Goal: Communication & Community: Participate in discussion

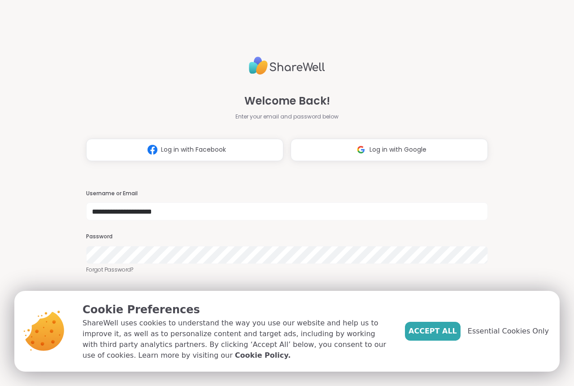
type input "**********"
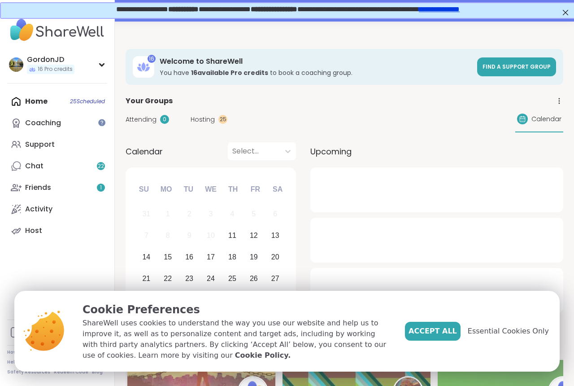
click at [213, 123] on span "Hosting" at bounding box center [203, 119] width 24 height 9
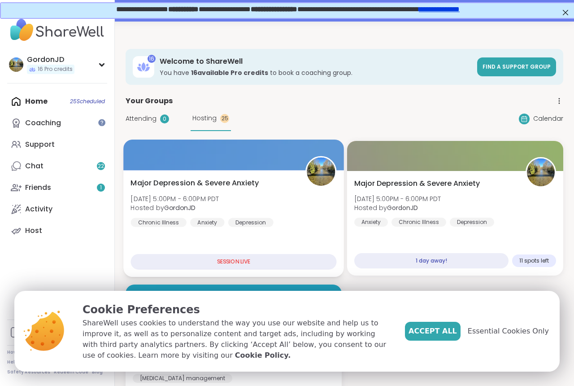
click at [252, 191] on div "Major [MEDICAL_DATA] & Severe Anxiety [DATE] 5:00PM - 6:00PM PDT Hosted by Gord…" at bounding box center [234, 202] width 206 height 49
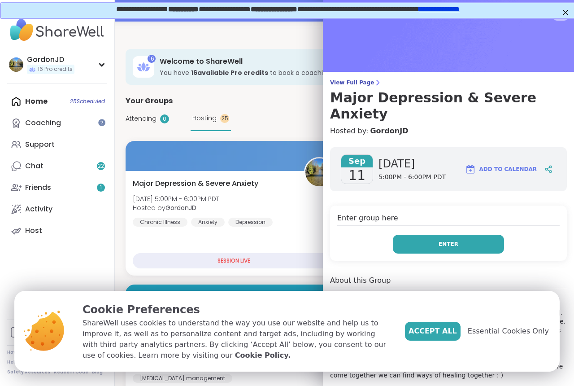
click at [422, 235] on button "Enter" at bounding box center [448, 244] width 111 height 19
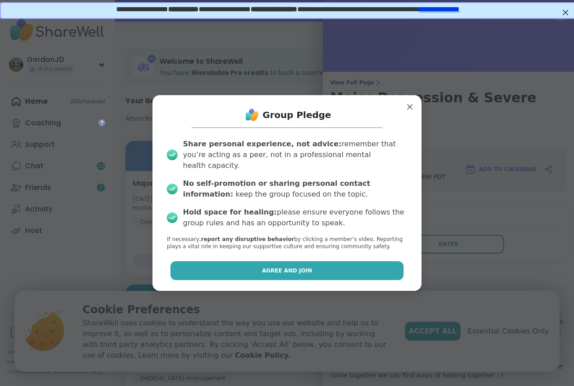
click at [320, 264] on button "Agree and Join" at bounding box center [287, 270] width 234 height 19
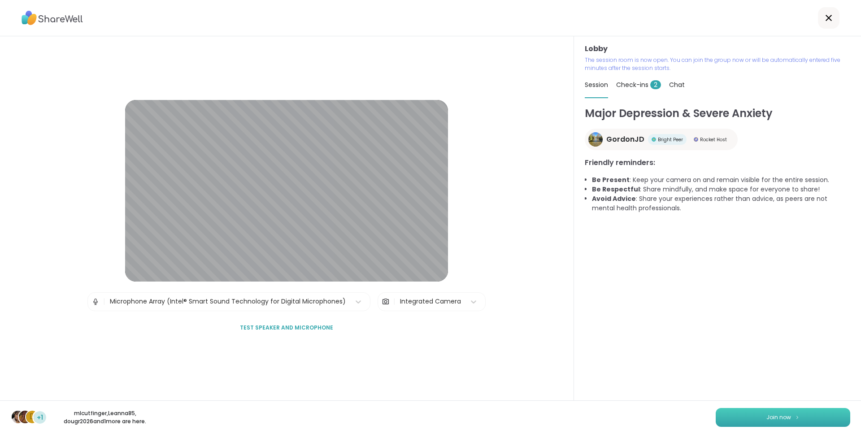
click at [574, 385] on button "Join now" at bounding box center [783, 417] width 135 height 19
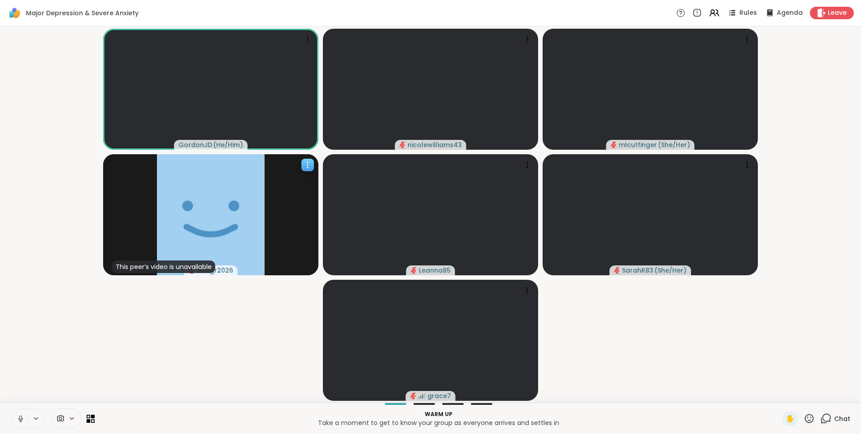
click at [261, 249] on img at bounding box center [211, 214] width 108 height 121
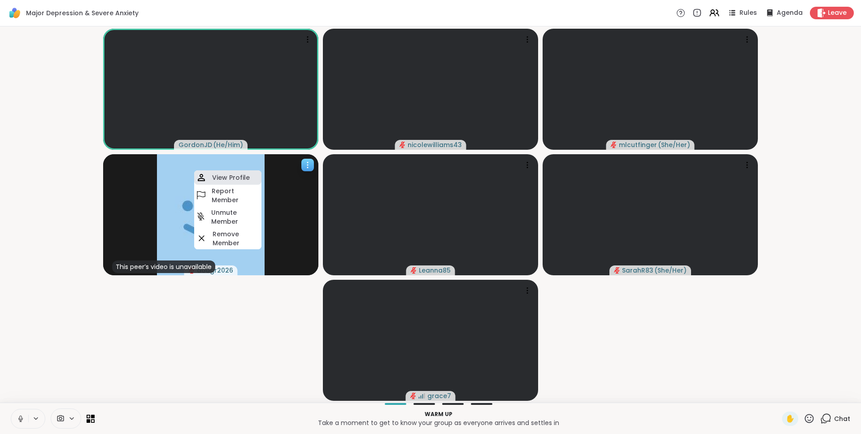
click at [224, 174] on h4 "View Profile" at bounding box center [231, 177] width 38 height 9
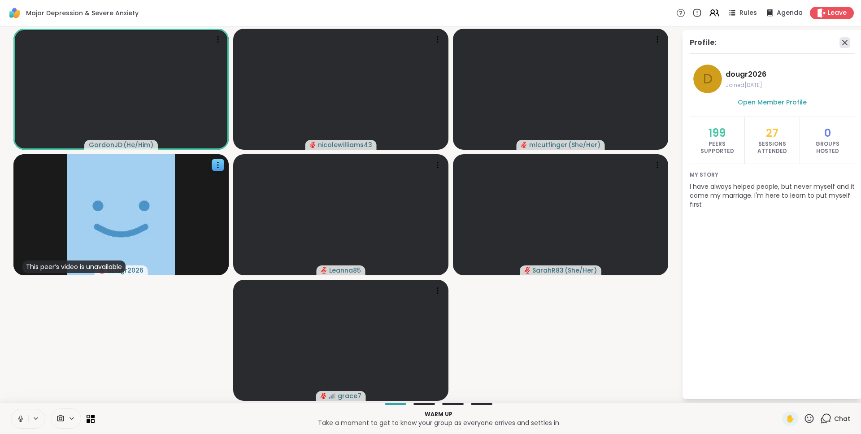
click at [574, 41] on icon at bounding box center [845, 42] width 11 height 11
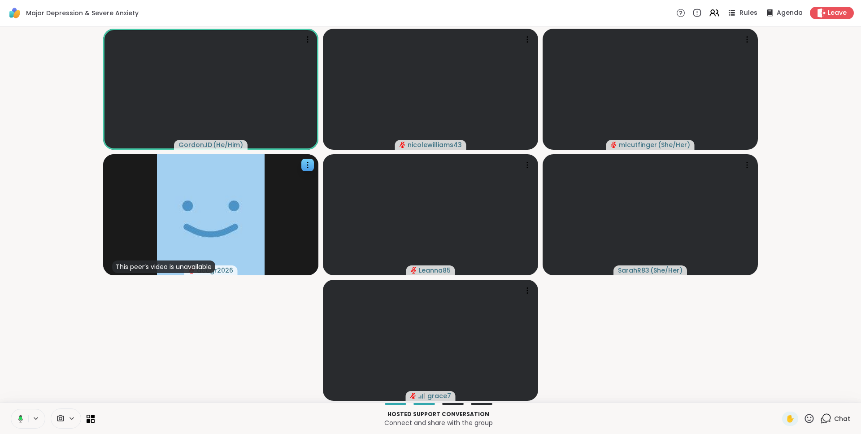
click at [574, 12] on div "Rules" at bounding box center [741, 12] width 31 height 11
